Goal: Find specific page/section: Find specific page/section

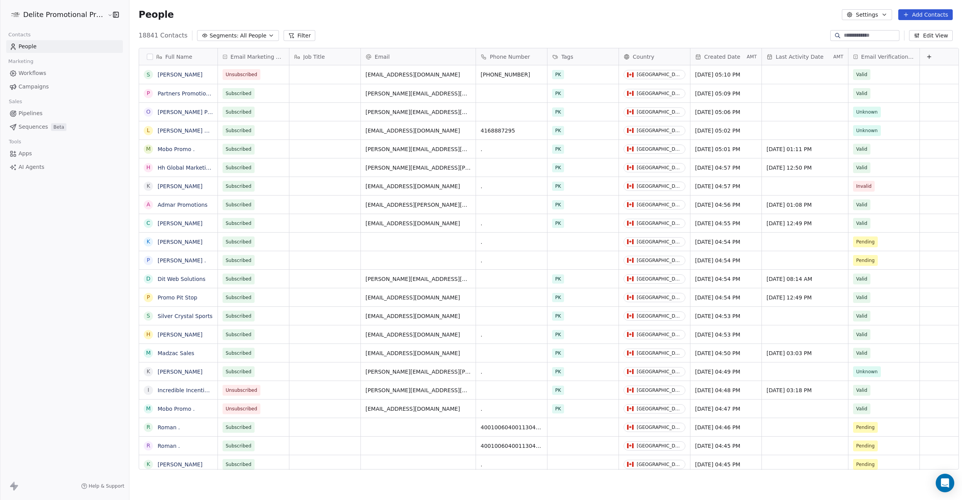
click at [226, 32] on span "Segments:" at bounding box center [223, 36] width 29 height 8
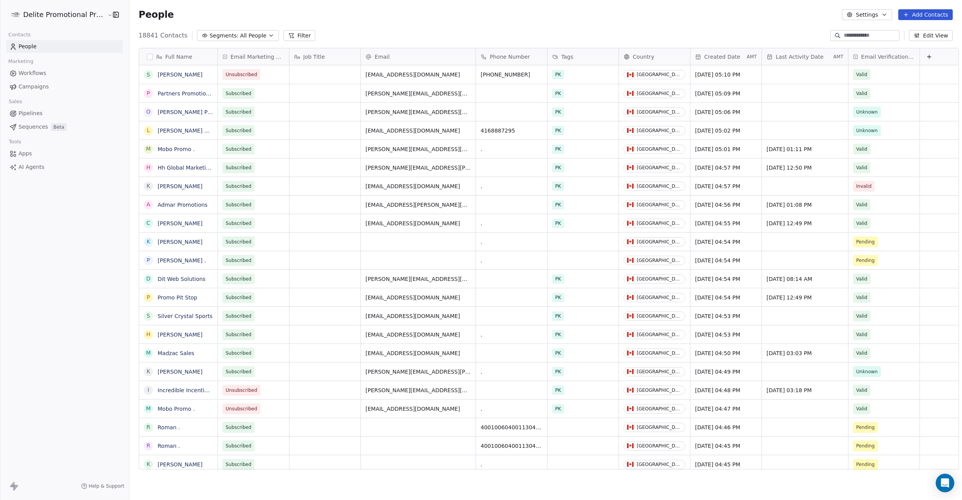
click at [923, 35] on button "Edit View" at bounding box center [931, 35] width 44 height 11
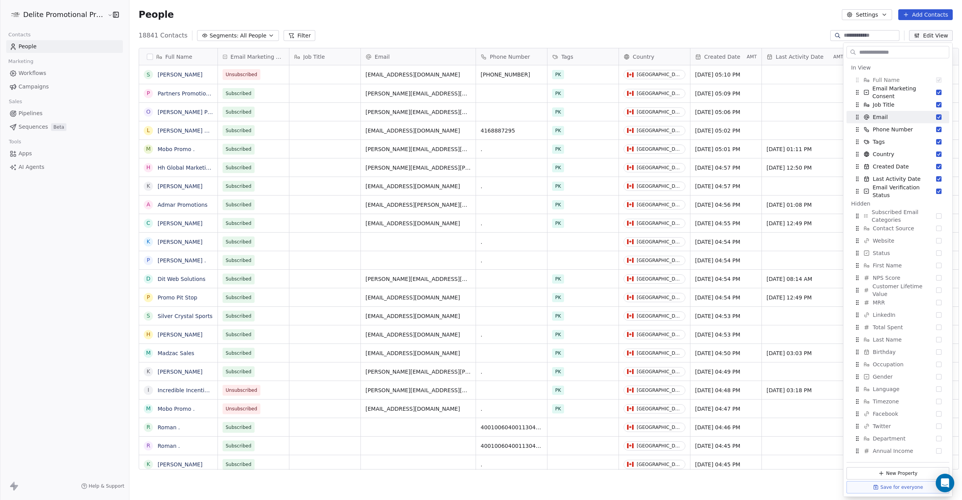
click at [766, 26] on div "People Settings Add Contacts" at bounding box center [545, 14] width 833 height 29
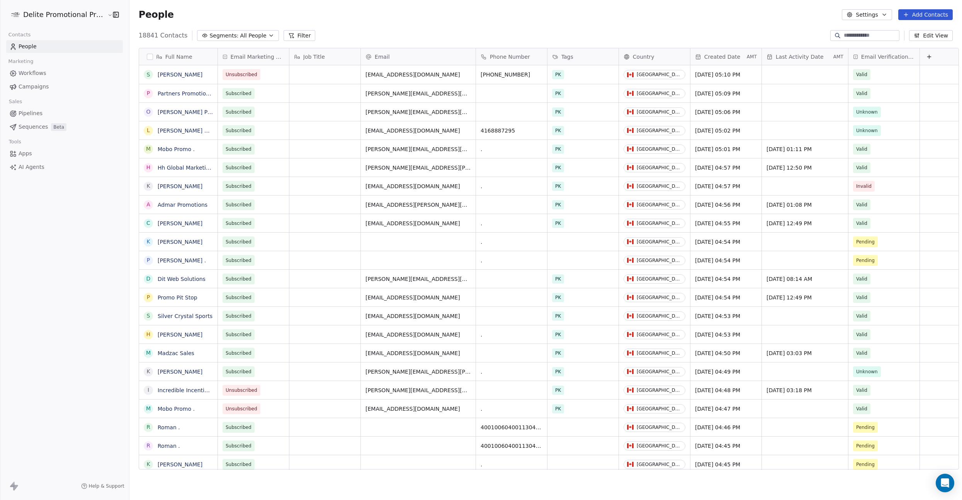
click at [878, 55] on span "Email Verification Status" at bounding box center [888, 57] width 54 height 8
click at [284, 37] on button "Filter" at bounding box center [300, 35] width 32 height 11
click at [247, 35] on span "All People" at bounding box center [253, 36] width 26 height 8
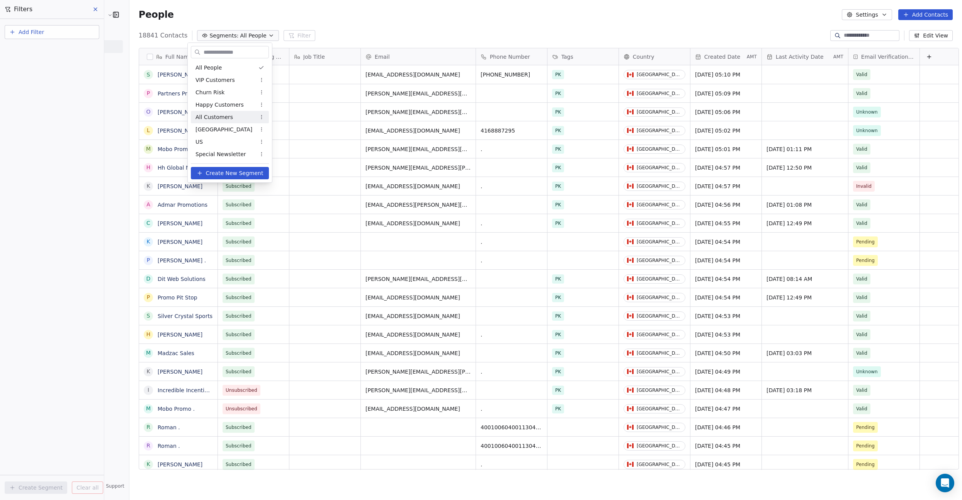
click at [234, 120] on div "All Customers" at bounding box center [230, 117] width 78 height 12
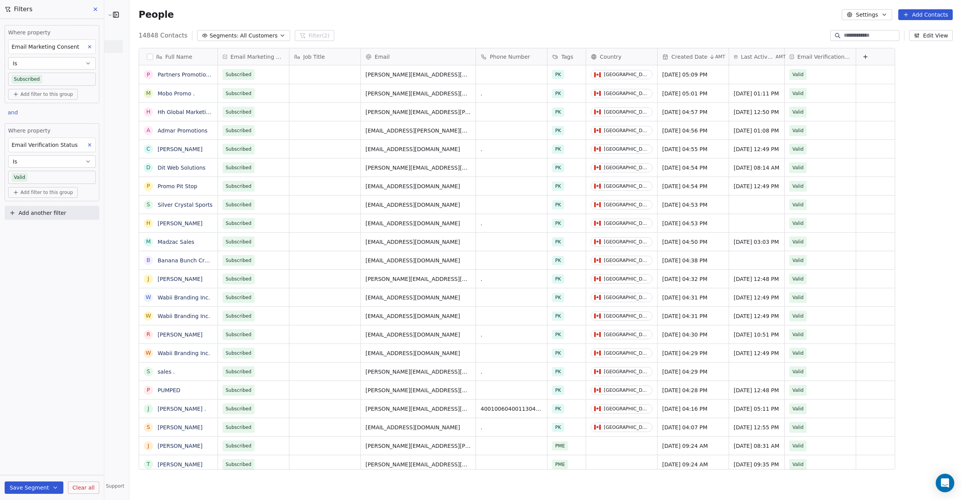
scroll to position [434, 833]
click at [241, 36] on span "All Customers" at bounding box center [258, 36] width 37 height 8
